Goal: Use online tool/utility: Utilize a website feature to perform a specific function

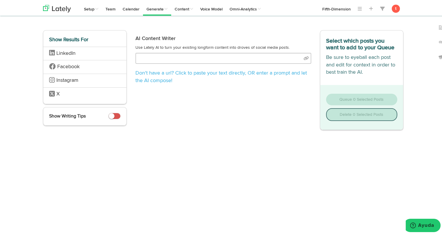
click at [251, 63] on div "Don't have a url? Click to paste your text directly , OR enter a prompt and let…" at bounding box center [223, 69] width 176 height 34
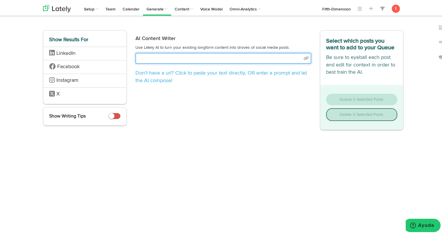
click at [251, 55] on input "text" at bounding box center [223, 57] width 176 height 11
select select "academic"
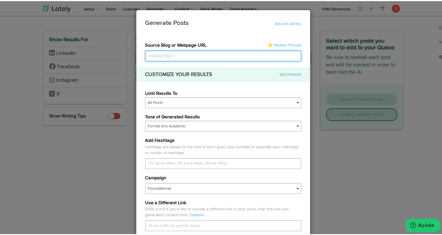
paste input "[URL][DOMAIN_NAME]"
type input "[URL][DOMAIN_NAME]"
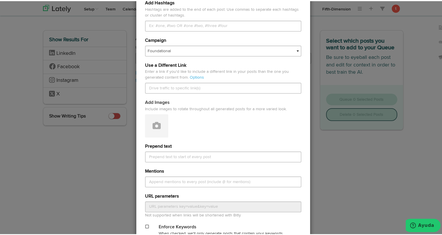
scroll to position [138, 0]
type input "[URL][DOMAIN_NAME]"
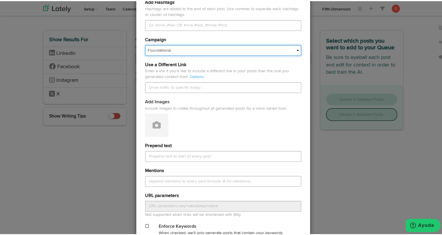
scroll to position [0, 0]
click at [228, 52] on select "Foundational Fresh Assets IMPORTED Industrias VBA Medula [PERSON_NAME] VBA <> G…" at bounding box center [223, 49] width 156 height 11
select select "68013d37430f5ce88ed7150a"
click at [145, 44] on select "Foundational Fresh Assets IMPORTED Industrias VBA Medula [PERSON_NAME] VBA <> G…" at bounding box center [223, 49] width 156 height 11
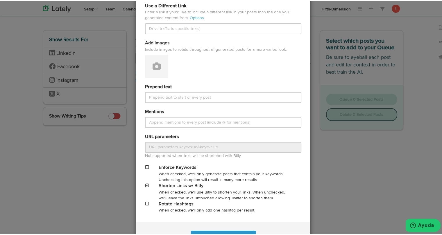
scroll to position [198, 0]
click at [157, 72] on button at bounding box center [156, 64] width 23 height 23
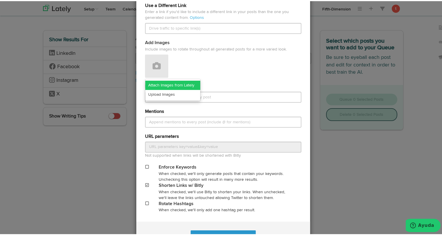
click at [155, 84] on link "Attach Images from Lately" at bounding box center [172, 84] width 55 height 9
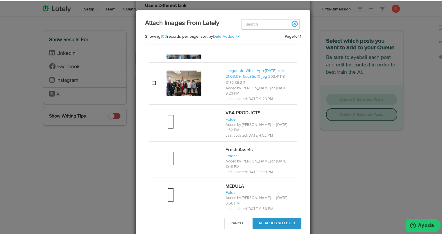
scroll to position [493, 0]
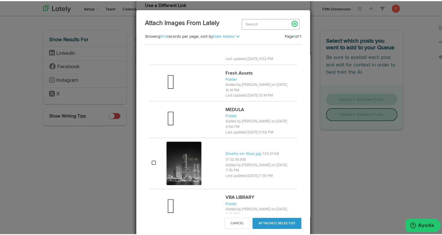
click at [293, 21] on link at bounding box center [295, 23] width 10 height 10
click at [233, 224] on button "Cancel" at bounding box center [237, 222] width 26 height 11
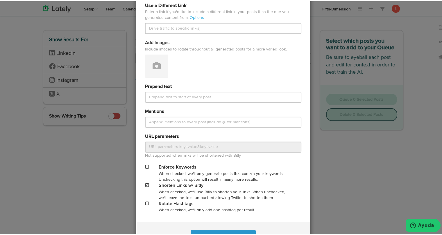
scroll to position [221, 0]
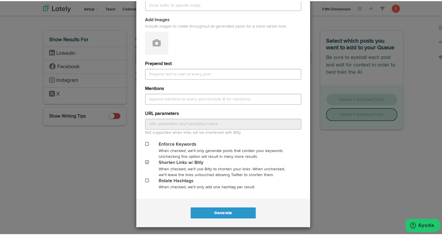
click at [338, 183] on div "Generate Posts Source Library 67a66d21166803e04be07e77 68013d37430f5ce88ed7150a…" at bounding box center [223, 117] width 446 height 235
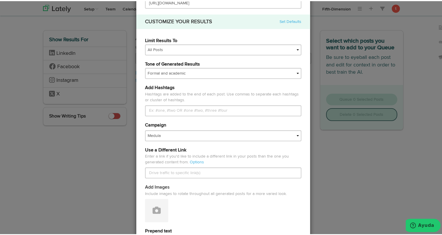
scroll to position [0, 0]
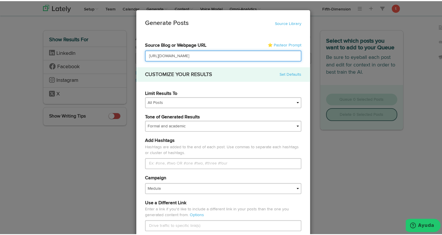
click at [291, 55] on input "[URL][DOMAIN_NAME]" at bounding box center [223, 54] width 156 height 11
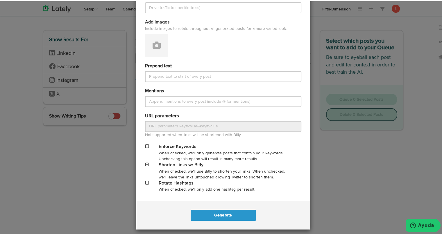
scroll to position [221, 0]
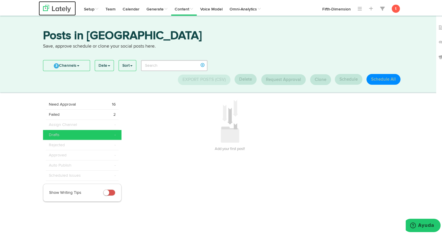
click at [57, 11] on img at bounding box center [57, 8] width 28 height 8
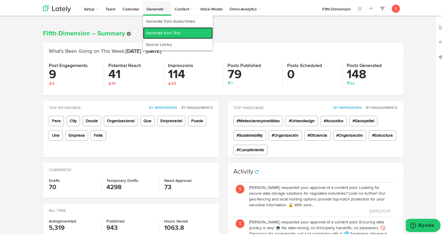
click at [160, 30] on link "Generate from Text" at bounding box center [178, 32] width 70 height 12
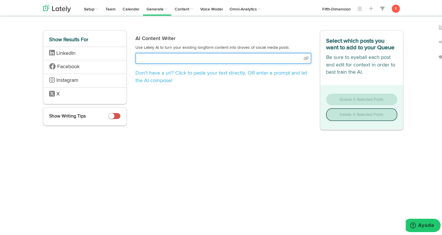
click at [234, 55] on input "text" at bounding box center [223, 57] width 176 height 11
select select "academic"
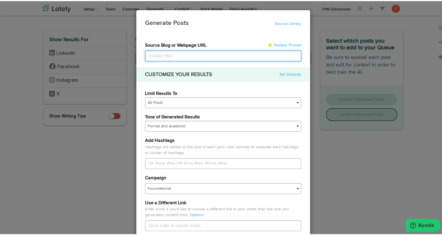
paste input "[URL][DOMAIN_NAME]"
type input "[URL][DOMAIN_NAME]"
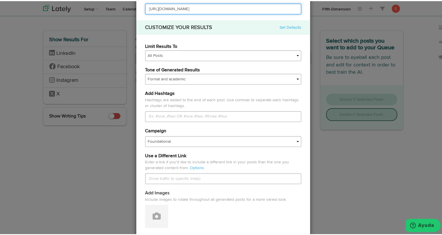
scroll to position [49, 0]
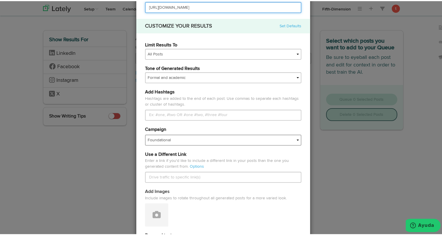
type input "[URL][DOMAIN_NAME]"
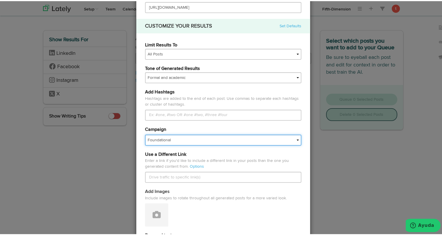
scroll to position [0, 0]
click at [196, 142] on select "Foundational Fresh Assets IMPORTED Industrias VBA Medula [PERSON_NAME] VBA <> G…" at bounding box center [223, 139] width 156 height 11
select select "687691844f1f2e9a4ee06c1b"
click at [145, 134] on select "Foundational Fresh Assets IMPORTED Industrias VBA Medula [PERSON_NAME] VBA <> G…" at bounding box center [223, 139] width 156 height 11
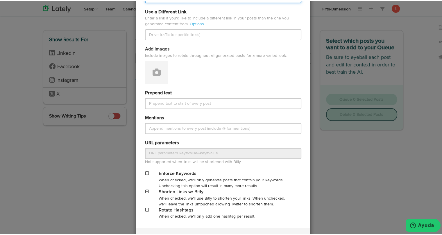
scroll to position [221, 0]
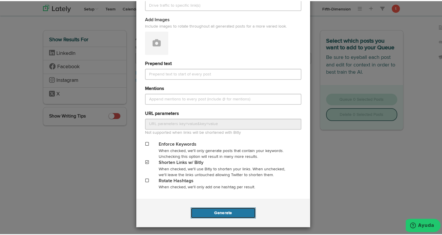
click at [194, 211] on button "Generate" at bounding box center [223, 212] width 65 height 11
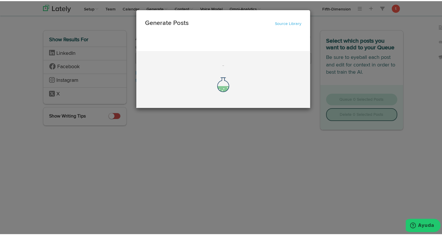
scroll to position [0, 0]
